Goal: Information Seeking & Learning: Understand process/instructions

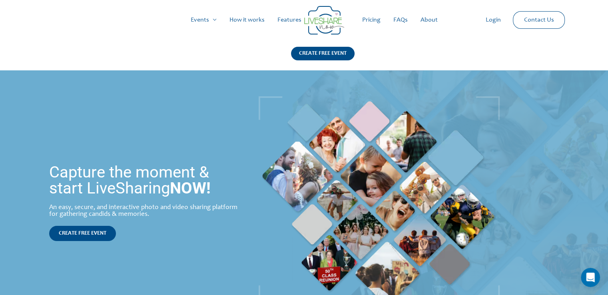
click at [242, 21] on link "How it works" at bounding box center [247, 20] width 48 height 26
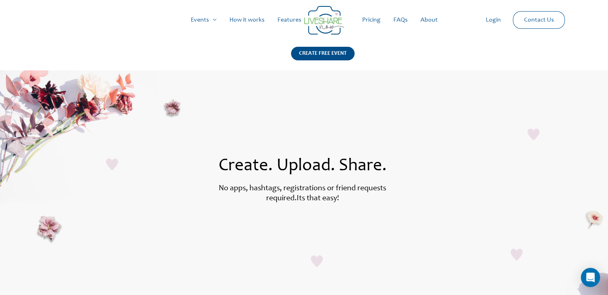
click at [377, 18] on link "Pricing" at bounding box center [371, 20] width 31 height 26
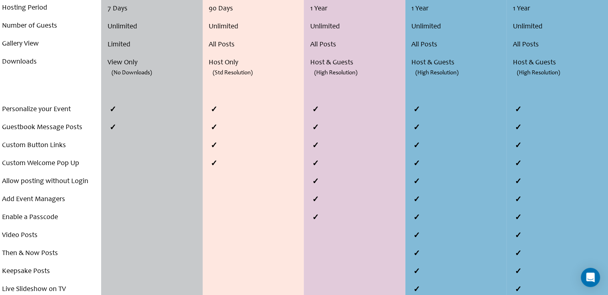
scroll to position [280, 0]
